Goal: Task Accomplishment & Management: Manage account settings

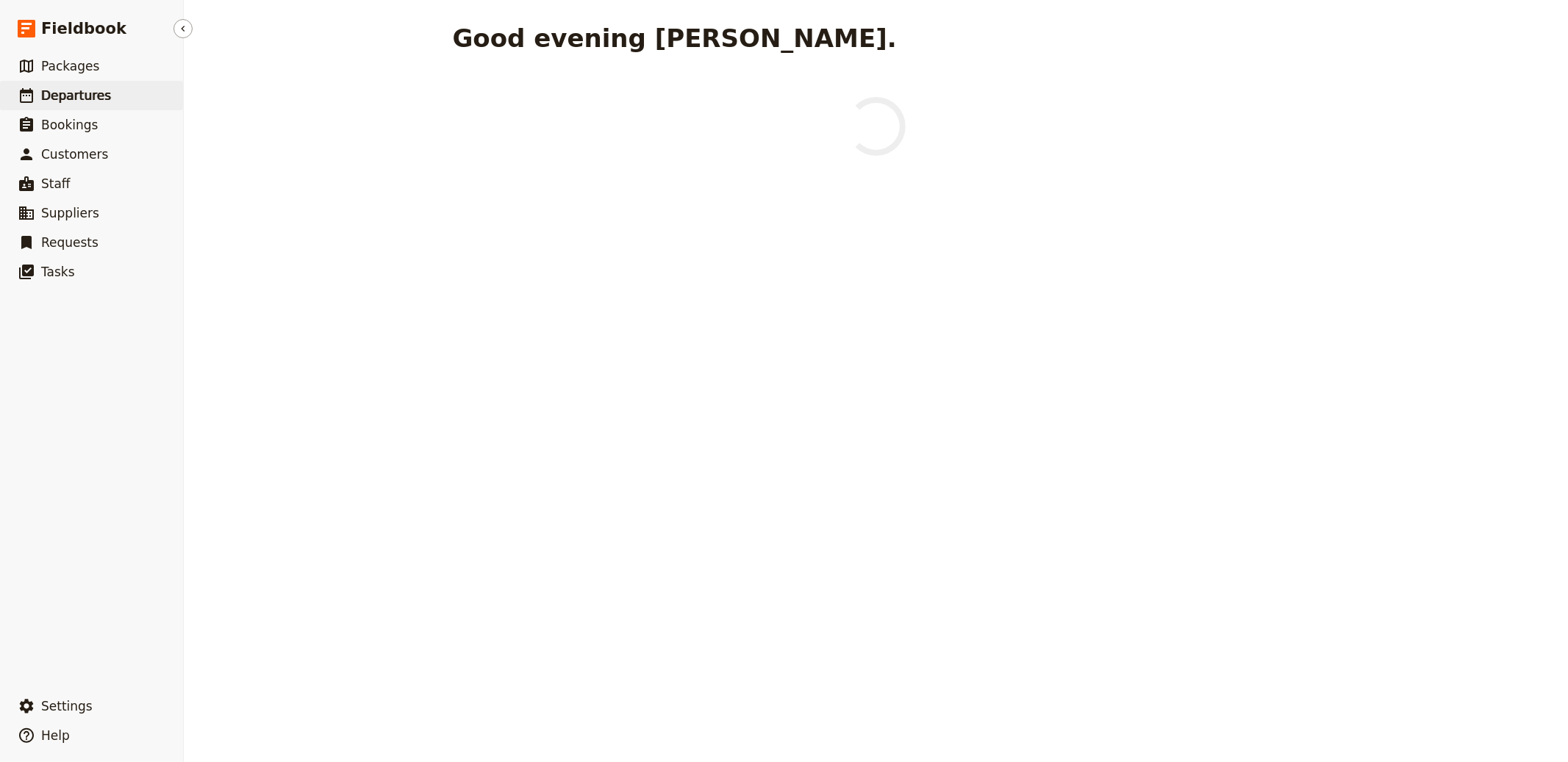
click at [39, 94] on link "​ Departures" at bounding box center [92, 95] width 183 height 30
select select "CREATED_AT"
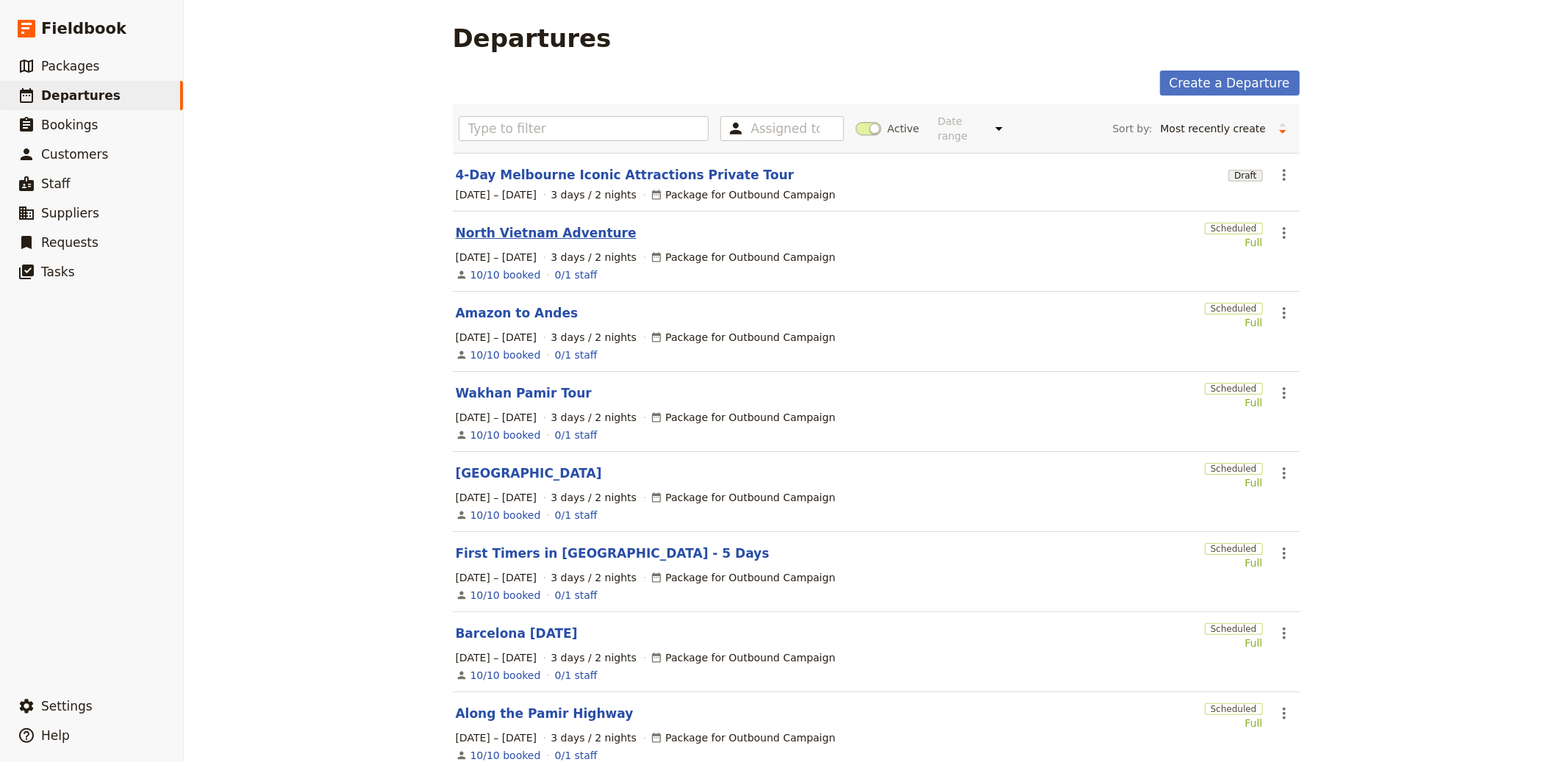
click at [539, 232] on link "North Vietnam Adventure" at bounding box center [546, 233] width 181 height 18
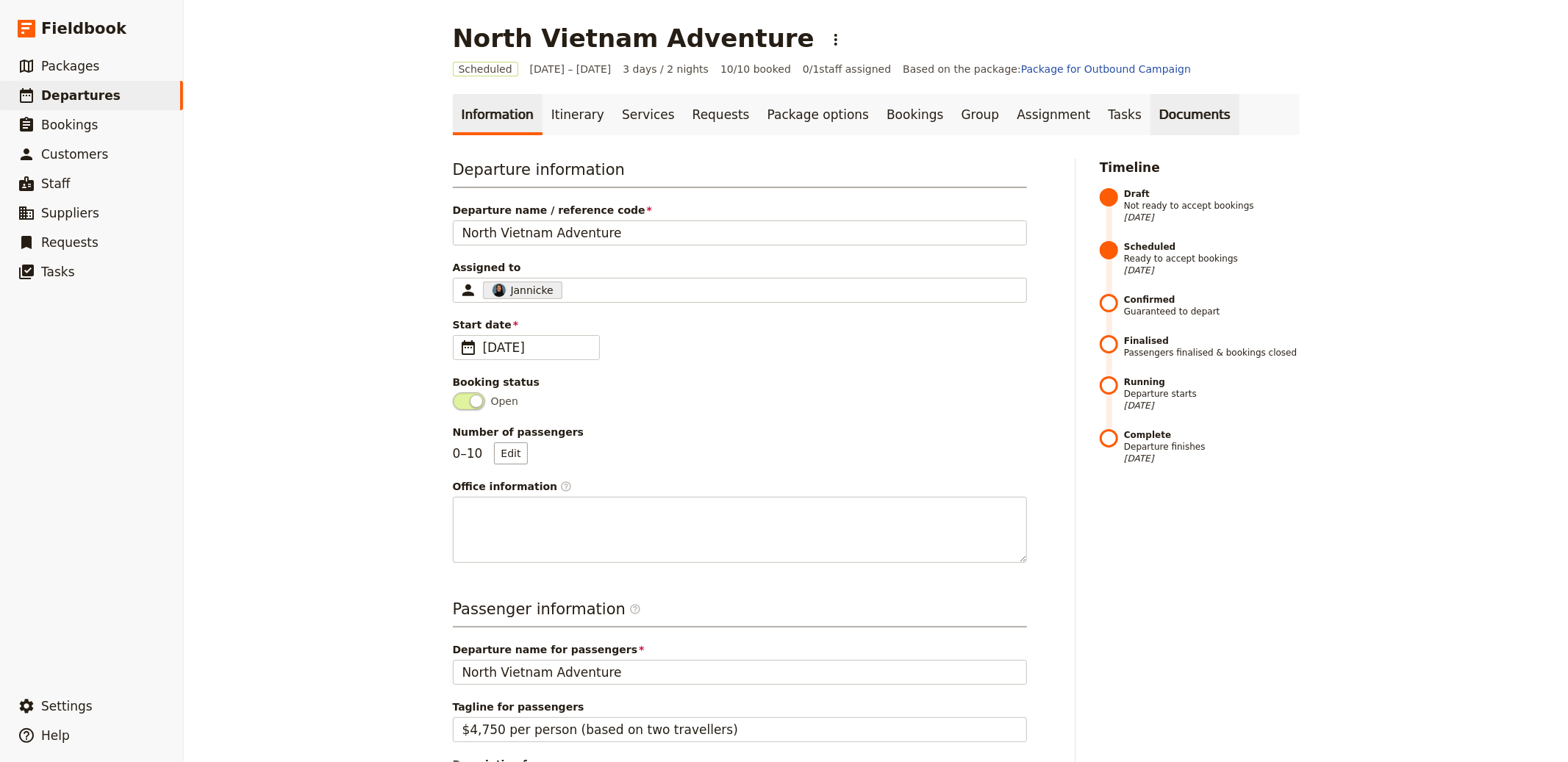
click at [1150, 105] on link "Documents" at bounding box center [1194, 114] width 89 height 41
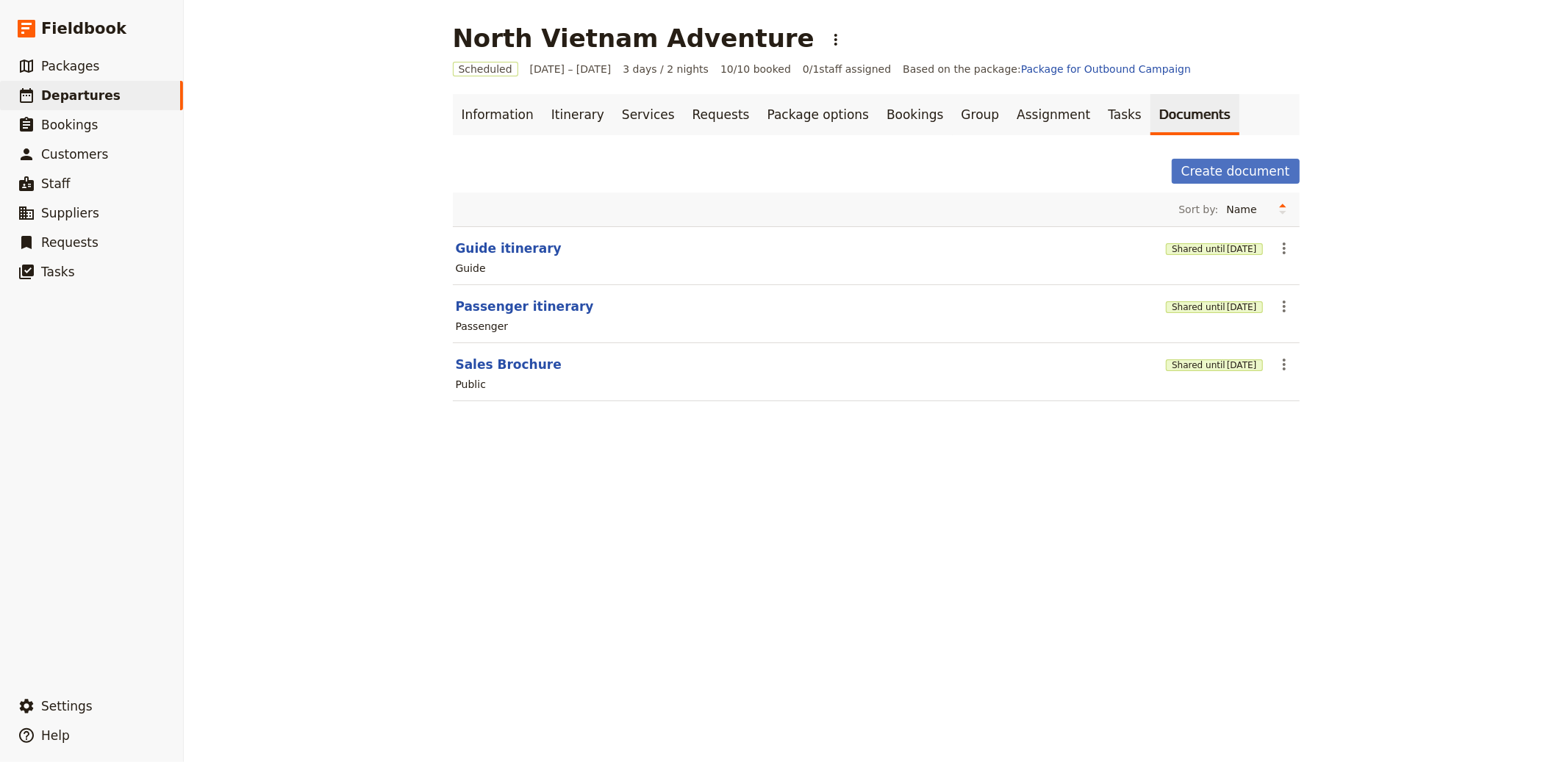
click at [1183, 373] on div "Shared until 3 Nov 2025" at bounding box center [1214, 364] width 96 height 25
click at [1186, 368] on button "Shared until 3 Nov 2025" at bounding box center [1214, 365] width 96 height 11
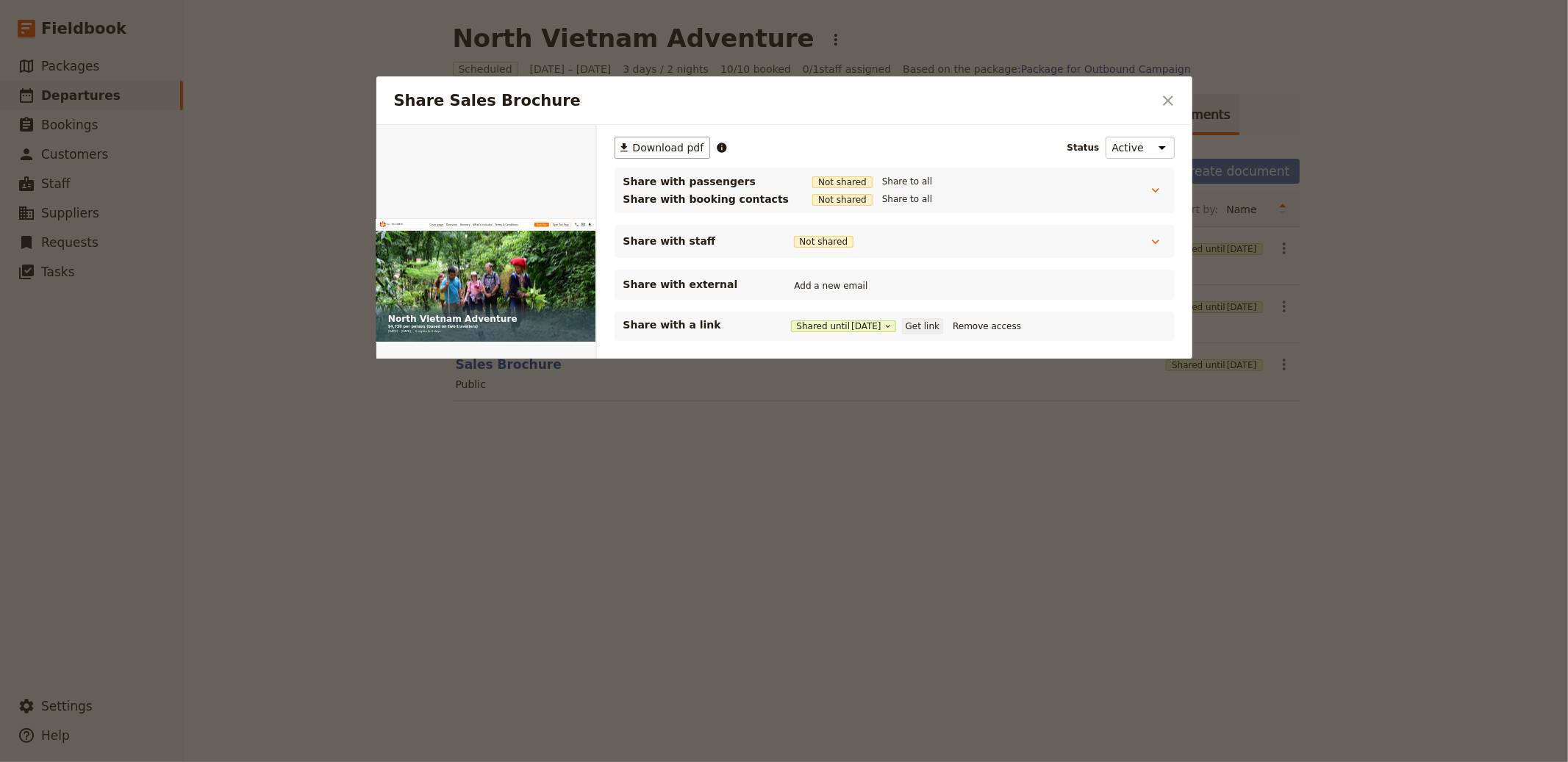
drag, startPoint x: 913, startPoint y: 329, endPoint x: 926, endPoint y: 325, distance: 13.6
click at [914, 329] on div "Shared until 3 Nov 2025 Get link Remove access" at bounding box center [907, 326] width 234 height 16
click at [934, 323] on button "Get link" at bounding box center [922, 326] width 41 height 16
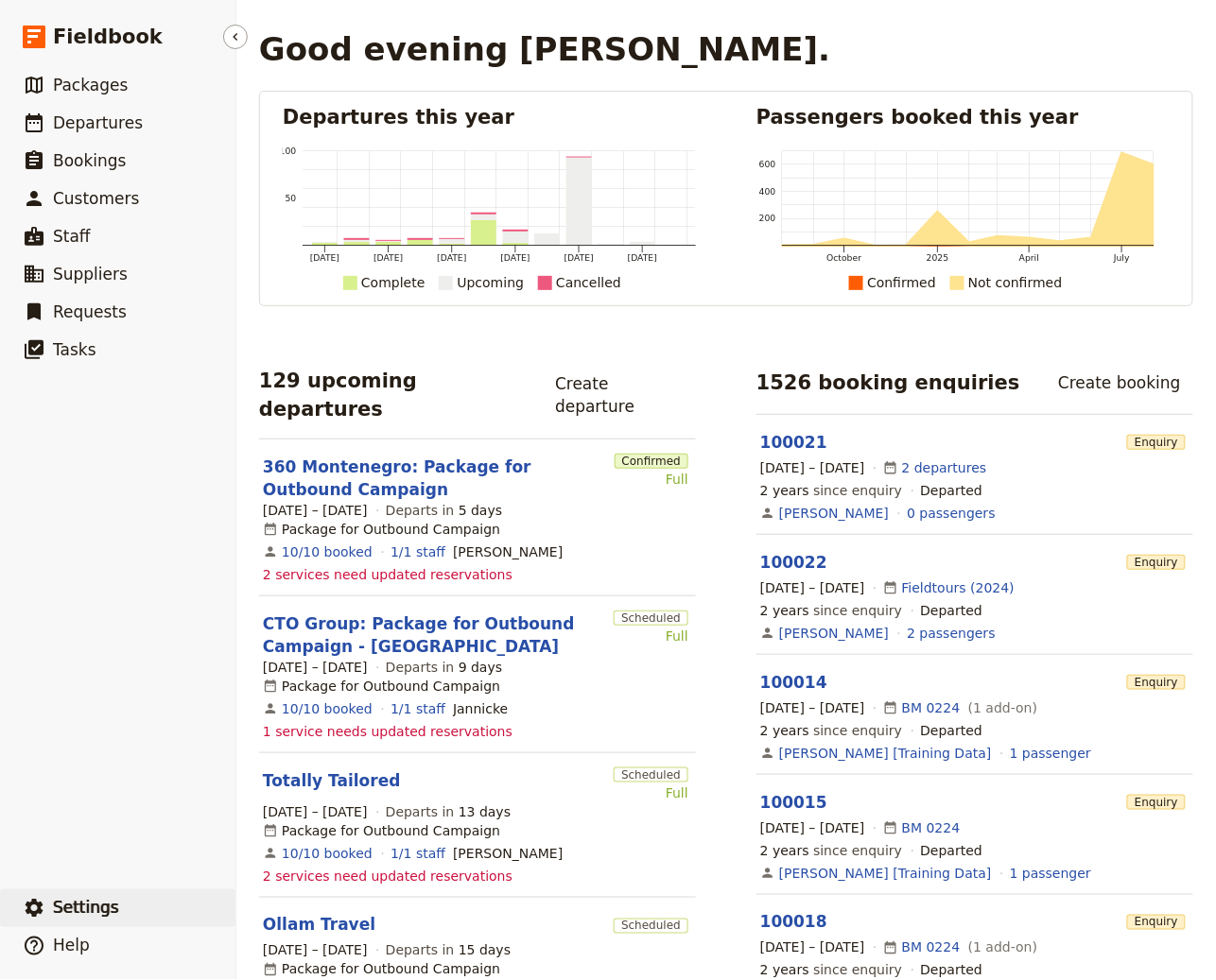
click at [100, 910] on span "Settings" at bounding box center [85, 907] width 66 height 19
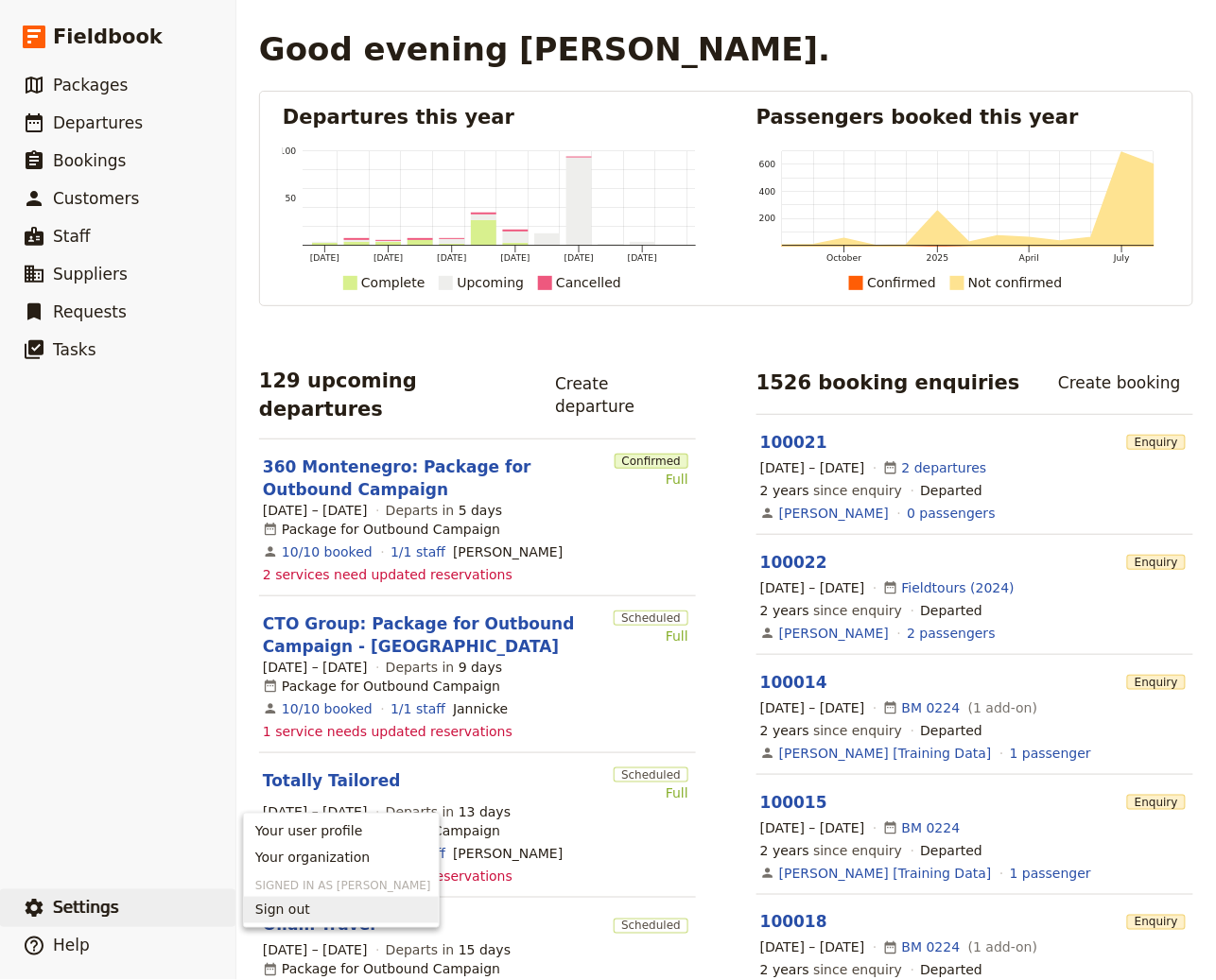
click at [308, 912] on span "Sign out" at bounding box center [341, 909] width 172 height 19
